Goal: Navigation & Orientation: Find specific page/section

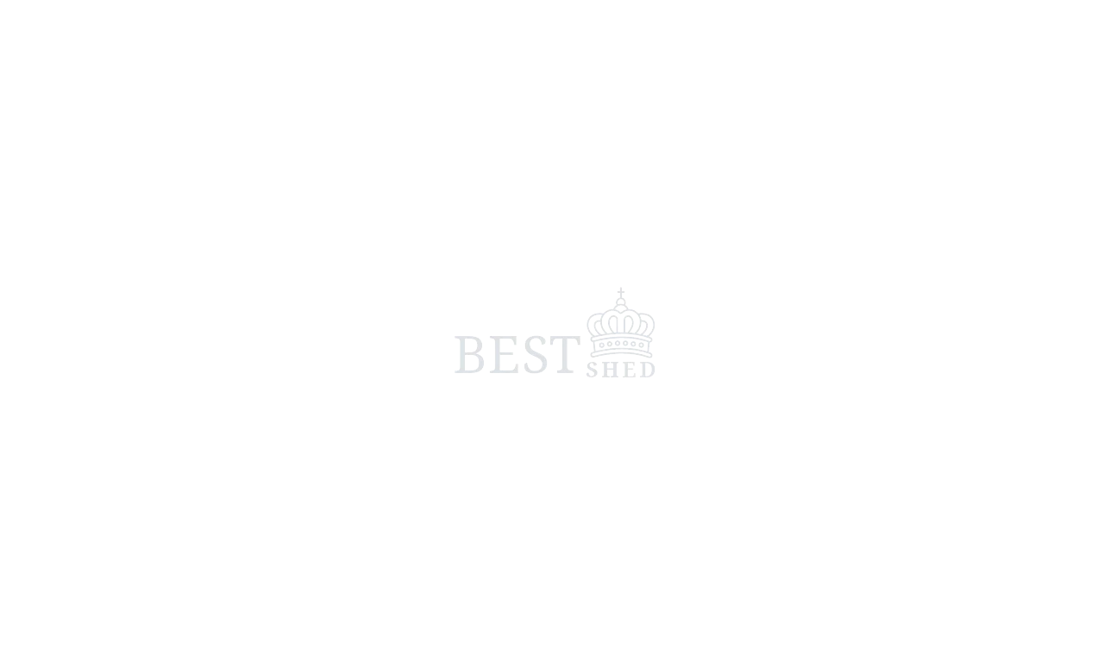
scroll to position [2009, 24]
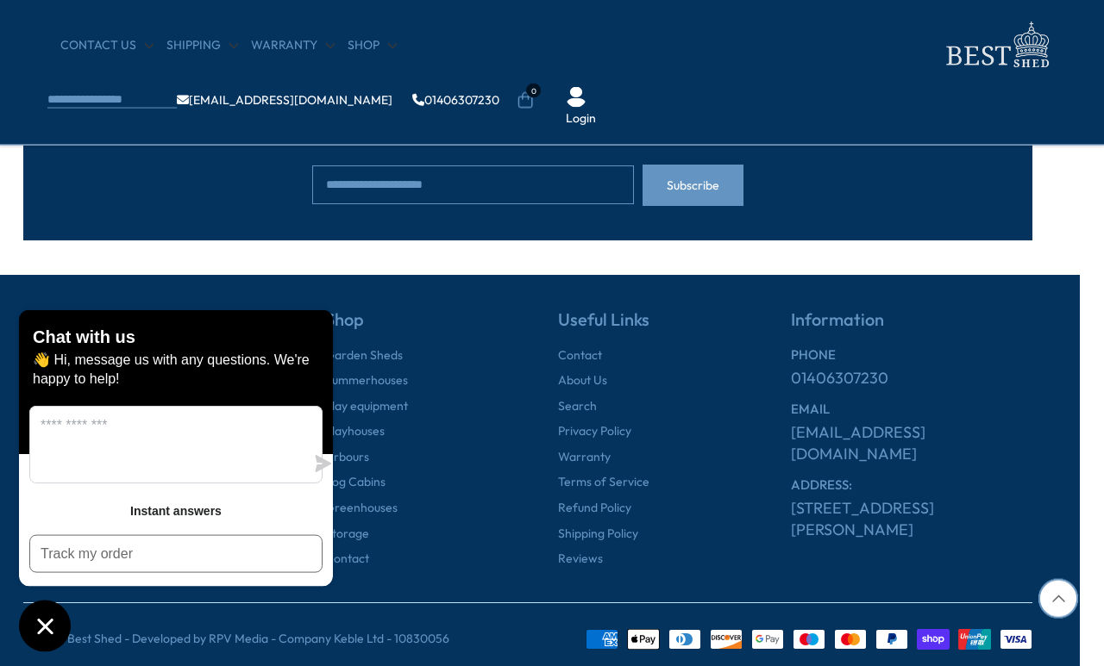
click at [586, 374] on link "About Us" at bounding box center [582, 380] width 49 height 17
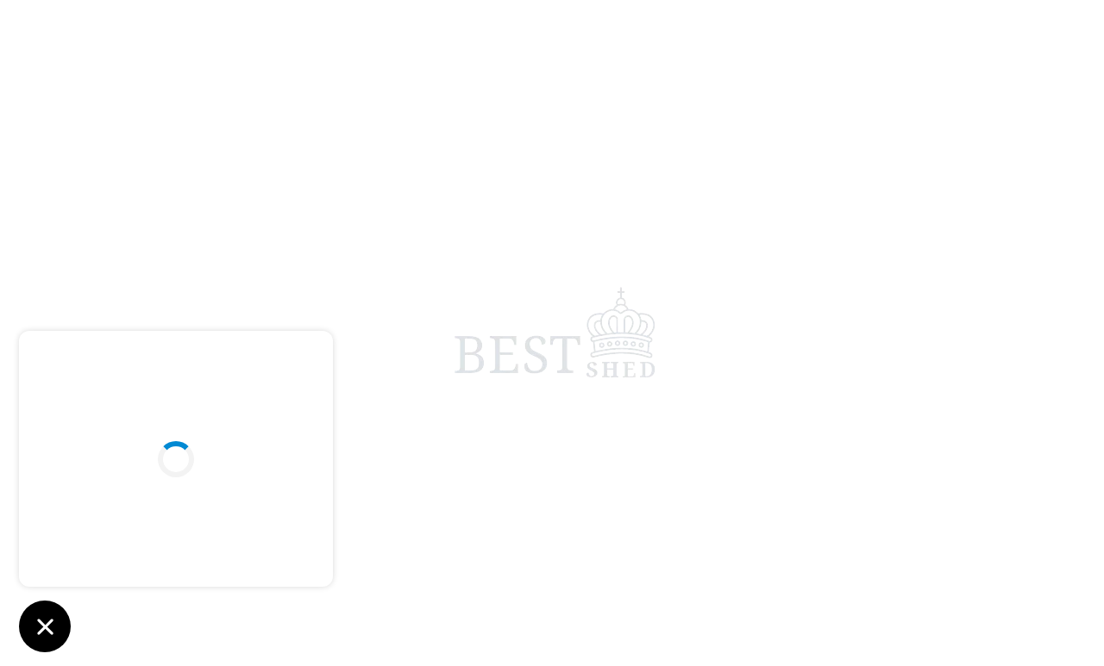
scroll to position [8, 0]
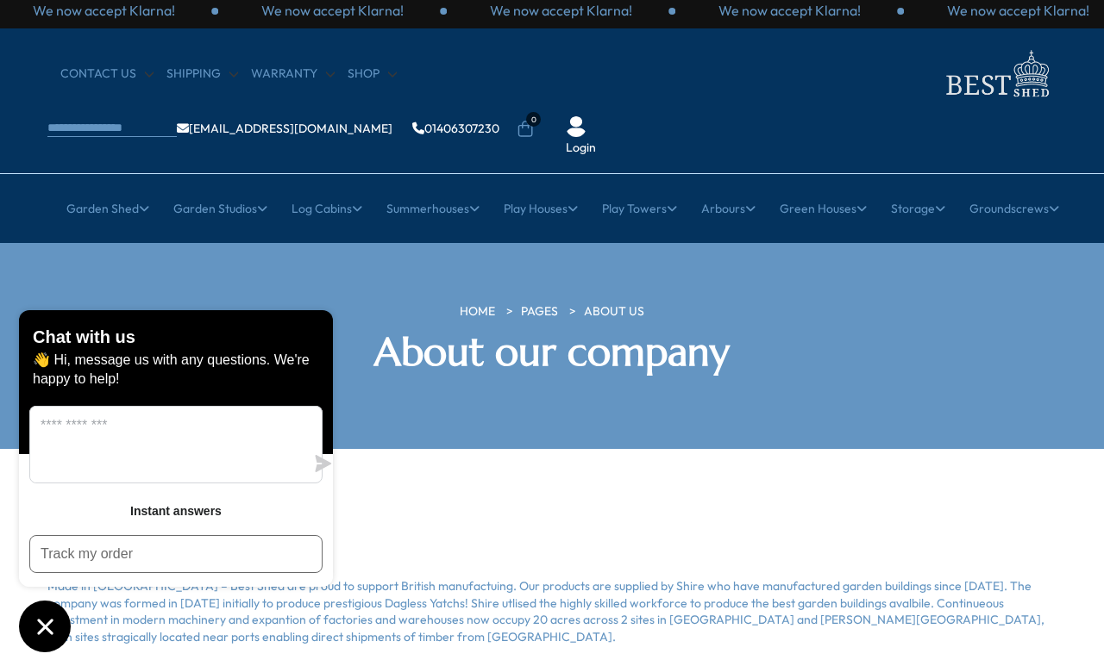
click at [518, 510] on h2 "About us" at bounding box center [551, 533] width 1009 height 47
click at [53, 619] on icon "Chat window" at bounding box center [45, 627] width 27 height 27
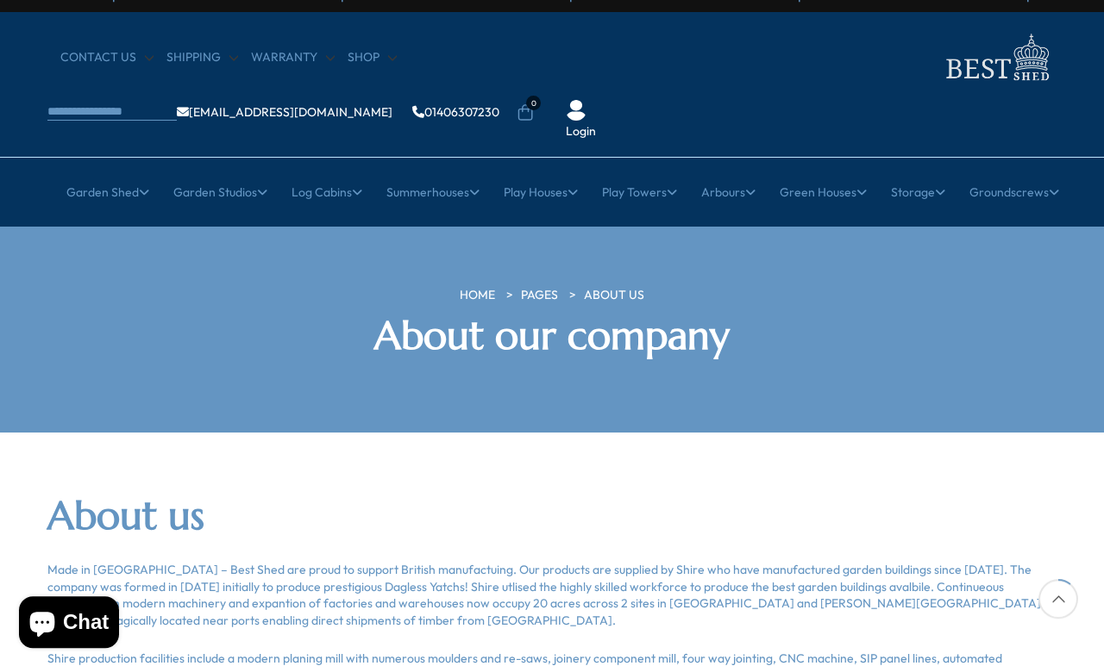
scroll to position [0, 0]
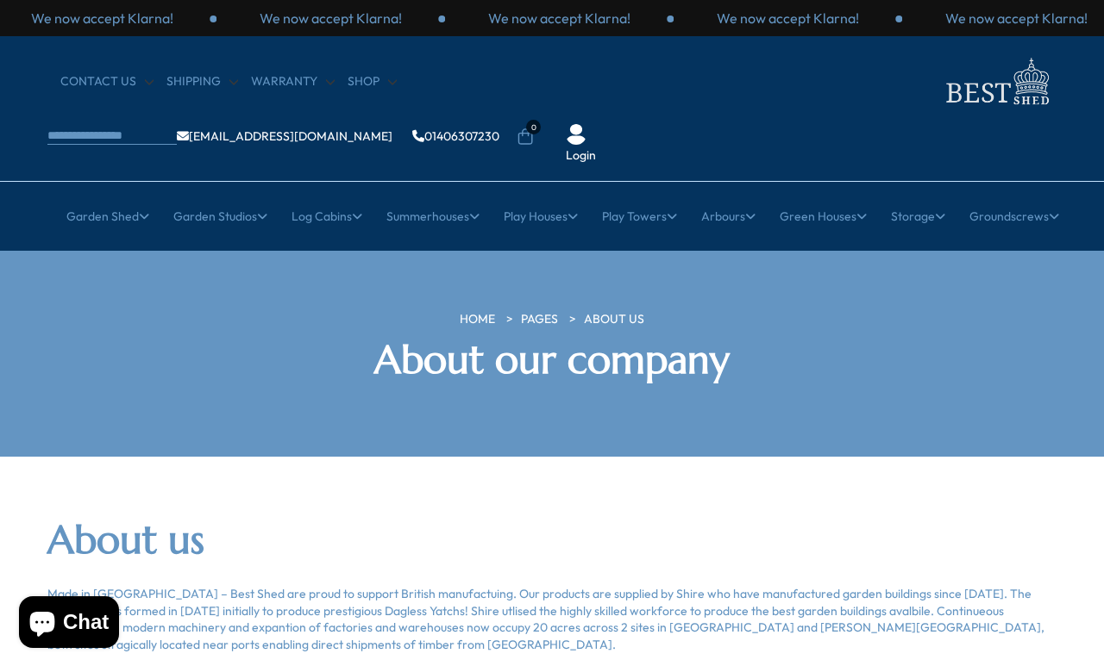
click at [936, 83] on img at bounding box center [996, 81] width 121 height 56
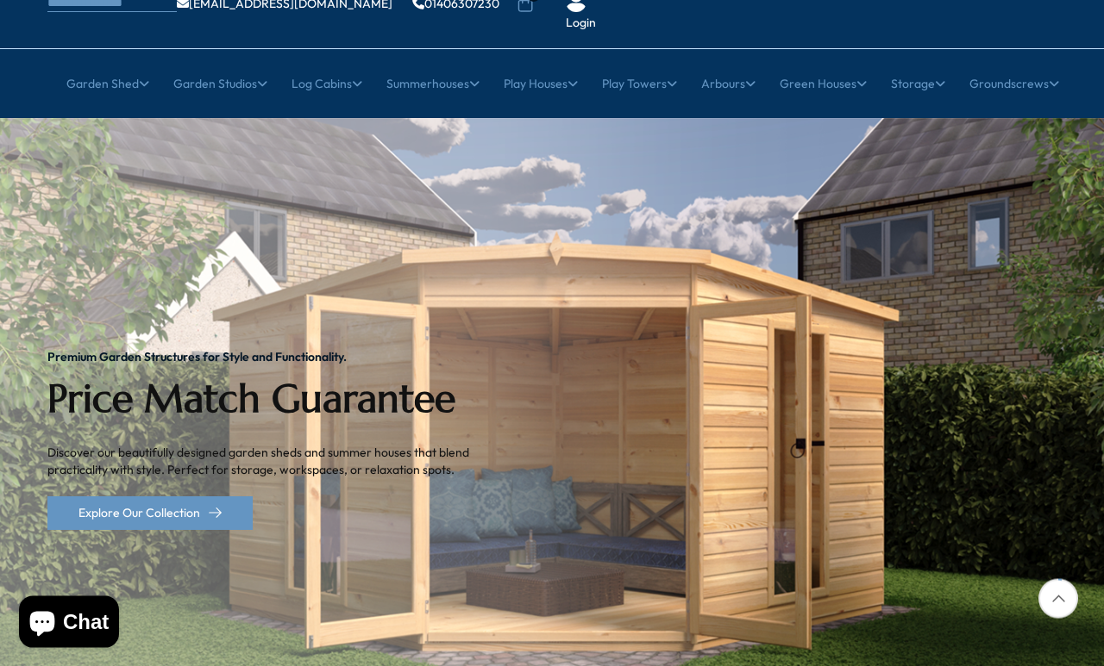
scroll to position [165, 0]
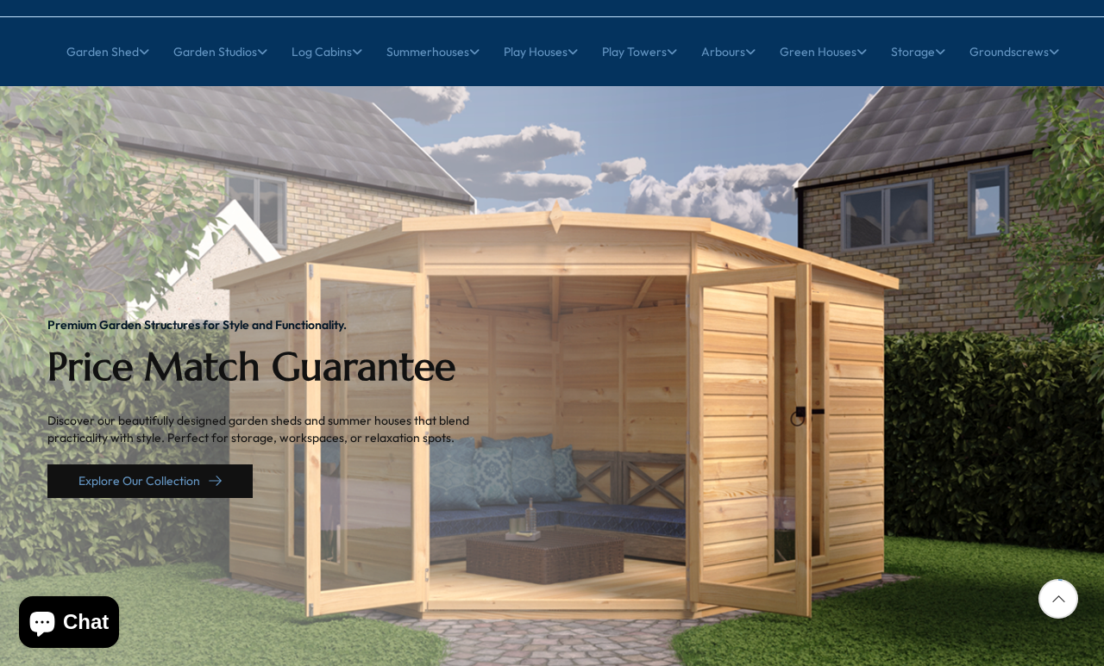
click at [106, 465] on link "Explore Our Collection" at bounding box center [149, 482] width 205 height 34
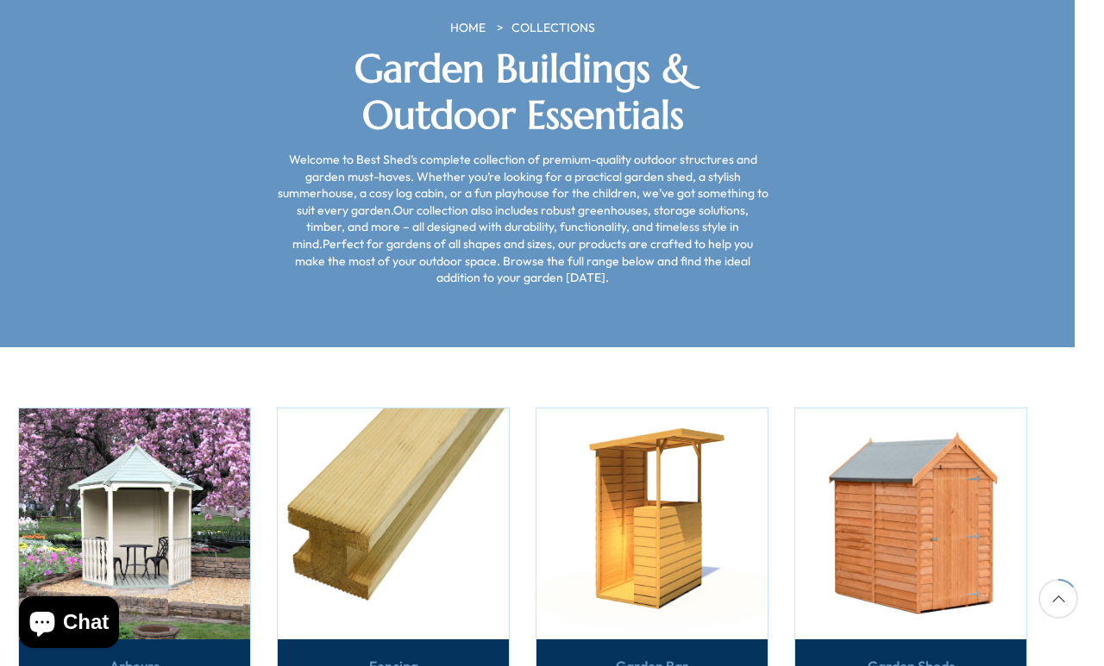
scroll to position [291, 32]
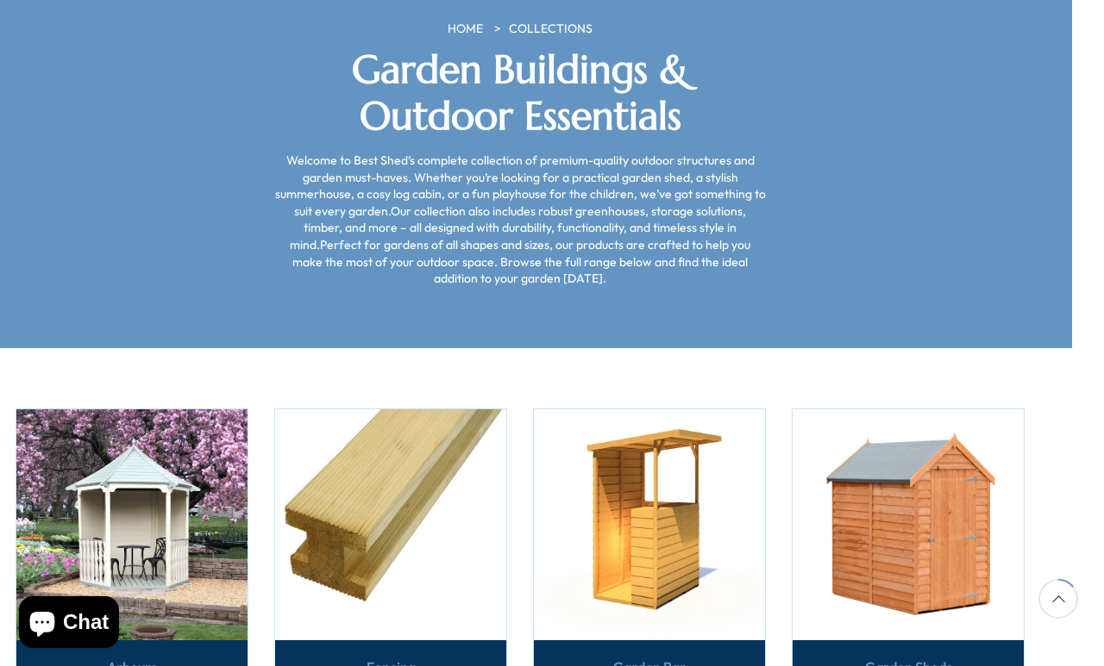
click at [356, 455] on img at bounding box center [390, 525] width 231 height 231
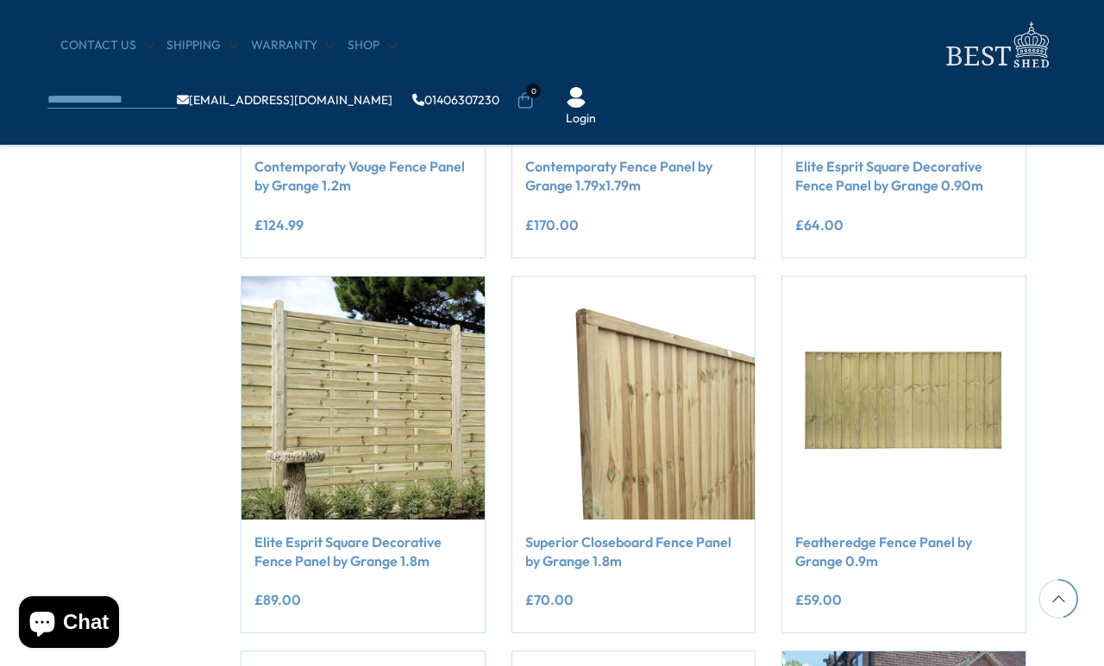
scroll to position [906, 30]
